Goal: Task Accomplishment & Management: Manage account settings

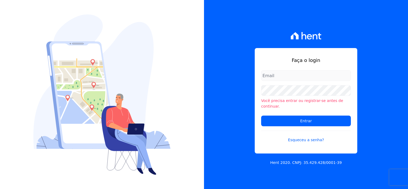
click at [288, 78] on input "email" at bounding box center [306, 75] width 90 height 11
type input "[EMAIL_ADDRESS][DOMAIN_NAME]"
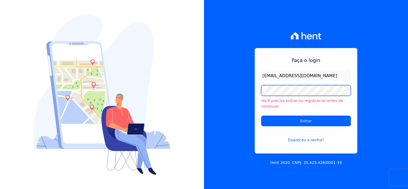
click at [201, 100] on div "Faça o login [EMAIL_ADDRESS][DOMAIN_NAME] Você precisa entrar ou registrar-[PER…" at bounding box center [204, 94] width 408 height 189
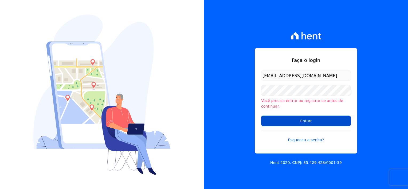
click at [267, 119] on input "Entrar" at bounding box center [306, 121] width 90 height 11
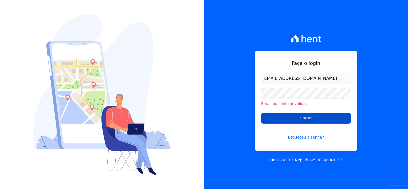
click at [269, 118] on input "Entrar" at bounding box center [306, 118] width 90 height 11
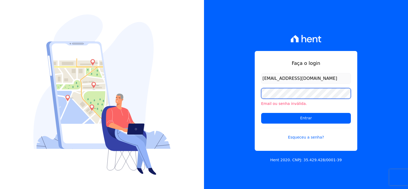
click at [206, 97] on div "Faça o login financeiro@flexinc.com.br Email ou senha inválida. Entrar Esqueceu…" at bounding box center [306, 94] width 204 height 189
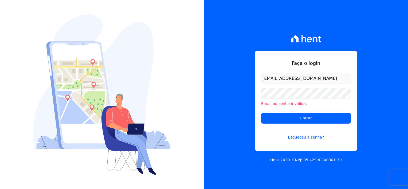
click at [218, 107] on div "Faça o login financeiro@flexinc.com.br Email ou senha inválida. Entrar Esqueceu…" at bounding box center [306, 94] width 204 height 189
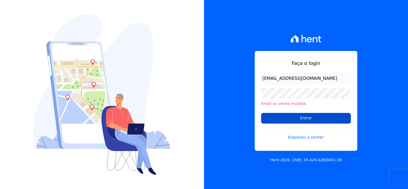
click at [304, 117] on input "Entrar" at bounding box center [306, 118] width 90 height 11
